Goal: Task Accomplishment & Management: Use online tool/utility

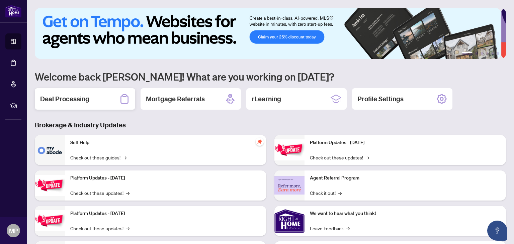
click at [60, 97] on h2 "Deal Processing" at bounding box center [64, 98] width 49 height 9
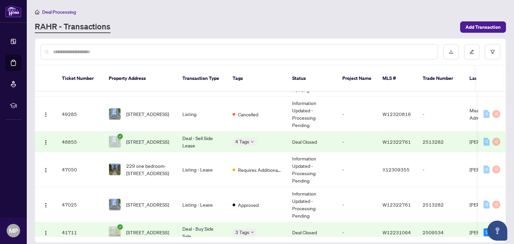
scroll to position [178, 0]
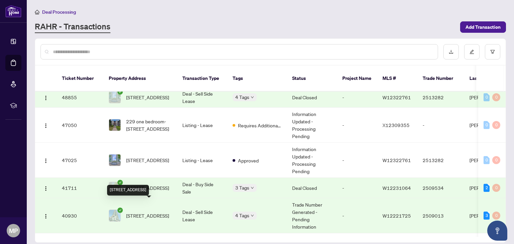
click at [147, 212] on span "[STREET_ADDRESS]" at bounding box center [147, 215] width 43 height 7
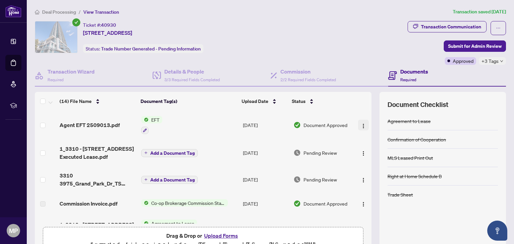
click at [361, 122] on span "button" at bounding box center [363, 125] width 5 height 7
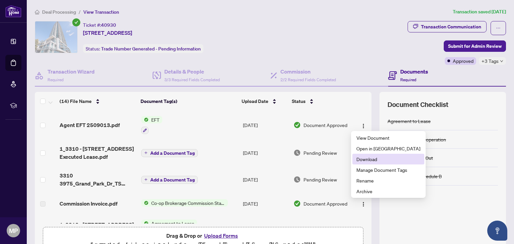
click at [374, 158] on span "Download" at bounding box center [389, 159] width 64 height 7
